Goal: Use online tool/utility: Utilize a website feature to perform a specific function

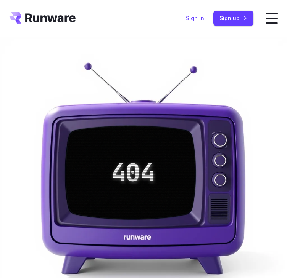
click at [197, 18] on link "Sign in" at bounding box center [195, 18] width 18 height 9
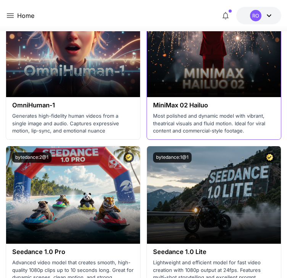
scroll to position [303, 0]
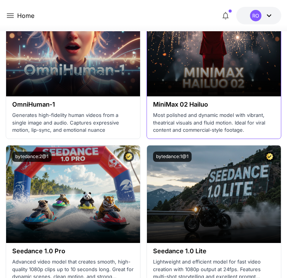
click at [179, 106] on h3 "MiniMax 02 Hailuo" at bounding box center [214, 104] width 122 height 7
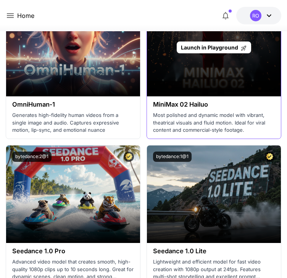
click at [192, 79] on div "Launch in Playground" at bounding box center [214, 48] width 134 height 98
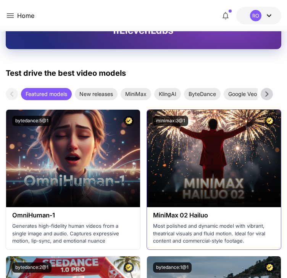
scroll to position [192, 0]
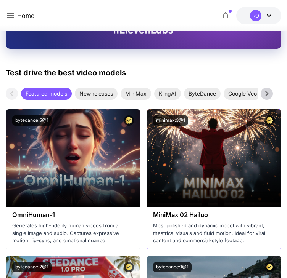
click at [209, 127] on div "minimax:3@1" at bounding box center [214, 120] width 134 height 23
click at [198, 216] on h3 "MiniMax 02 Hailuo" at bounding box center [214, 215] width 122 height 7
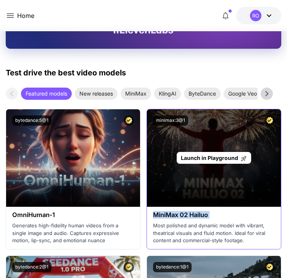
click at [229, 155] on span "Launch in Playground" at bounding box center [209, 158] width 57 height 6
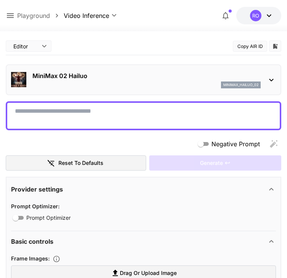
click at [267, 79] on icon at bounding box center [271, 80] width 9 height 9
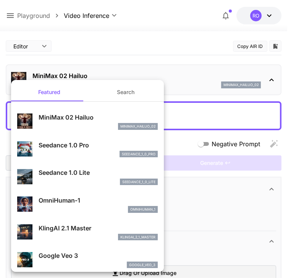
click at [174, 34] on div at bounding box center [146, 139] width 293 height 278
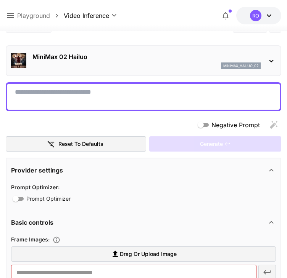
scroll to position [20, 0]
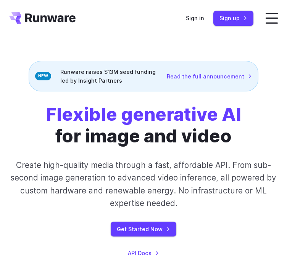
click at [277, 22] on label at bounding box center [272, 18] width 12 height 11
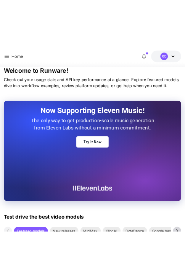
scroll to position [57, 0]
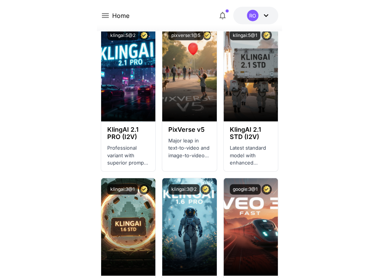
scroll to position [336, 0]
